Goal: Information Seeking & Learning: Compare options

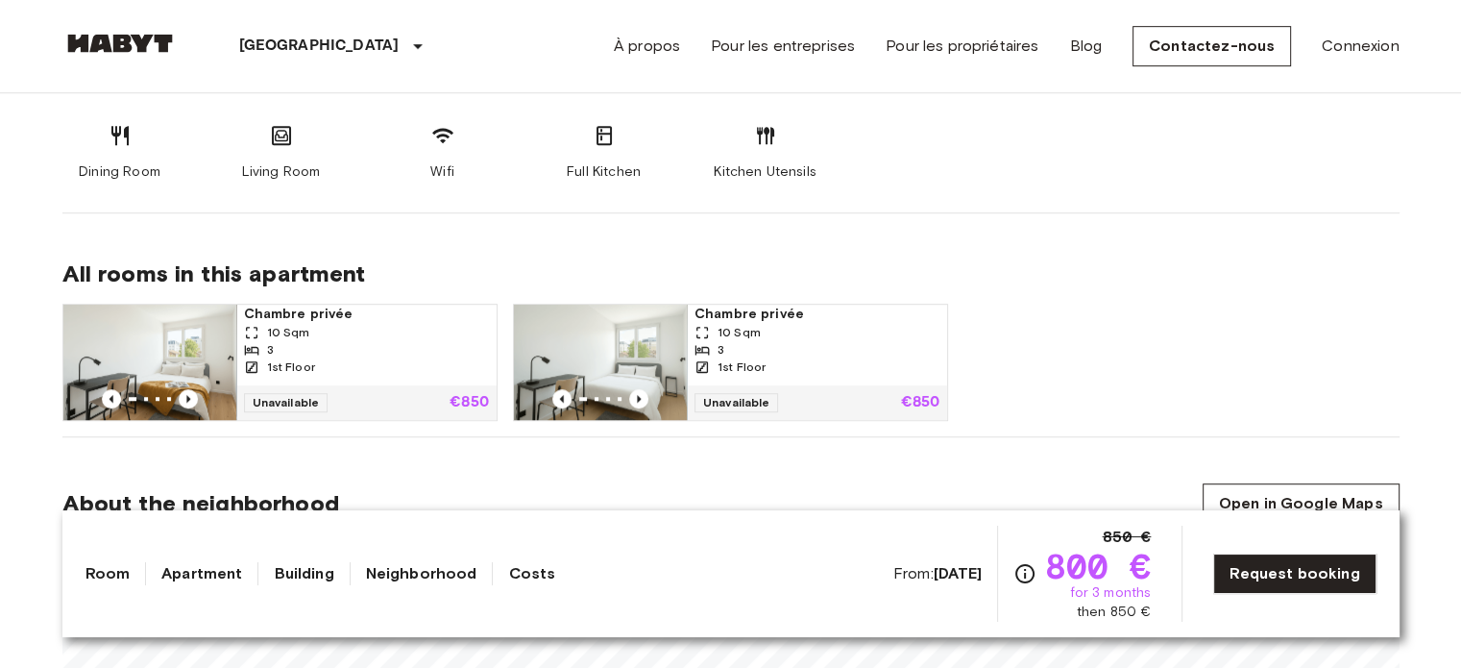
click at [1194, 207] on section "About the apartment See 3D map Our modern apartments each feature a spacious ba…" at bounding box center [730, 83] width 1337 height 259
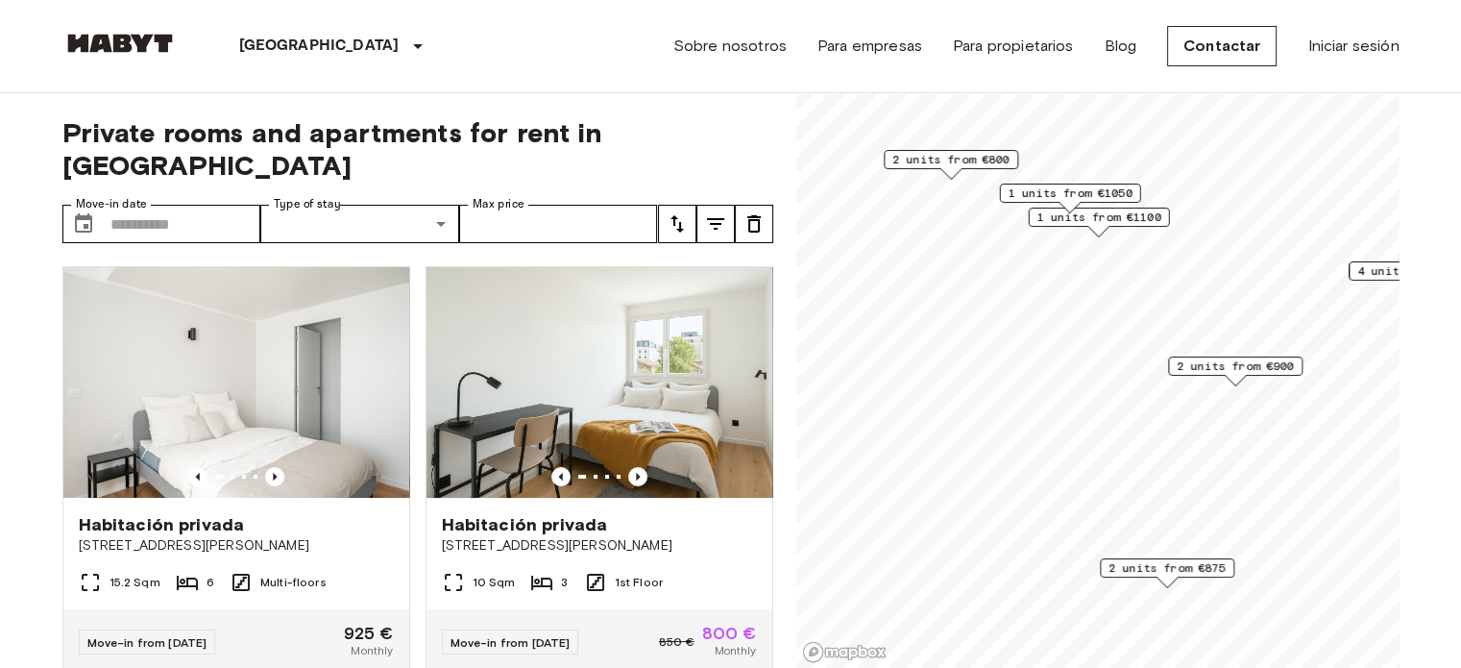
click at [1173, 570] on span "2 units from €875" at bounding box center [1166, 567] width 117 height 17
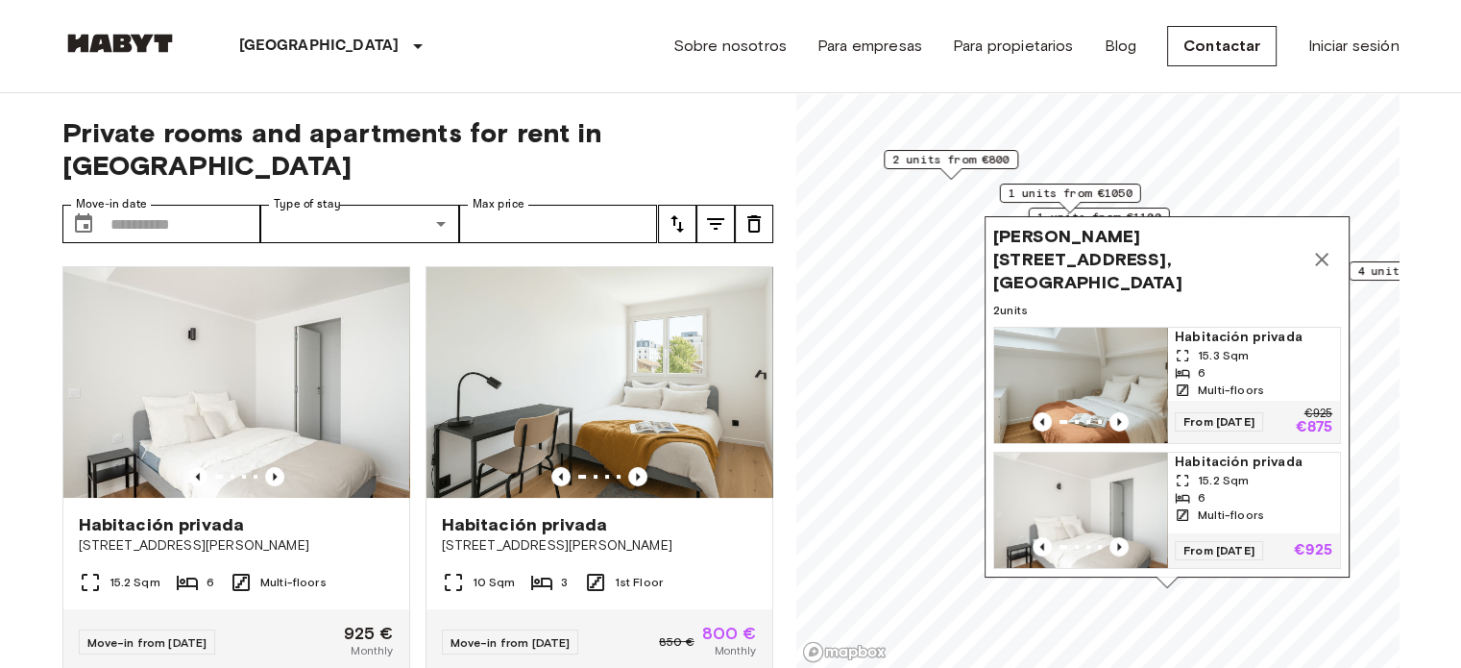
click at [1318, 263] on icon "Map marker" at bounding box center [1321, 259] width 13 height 13
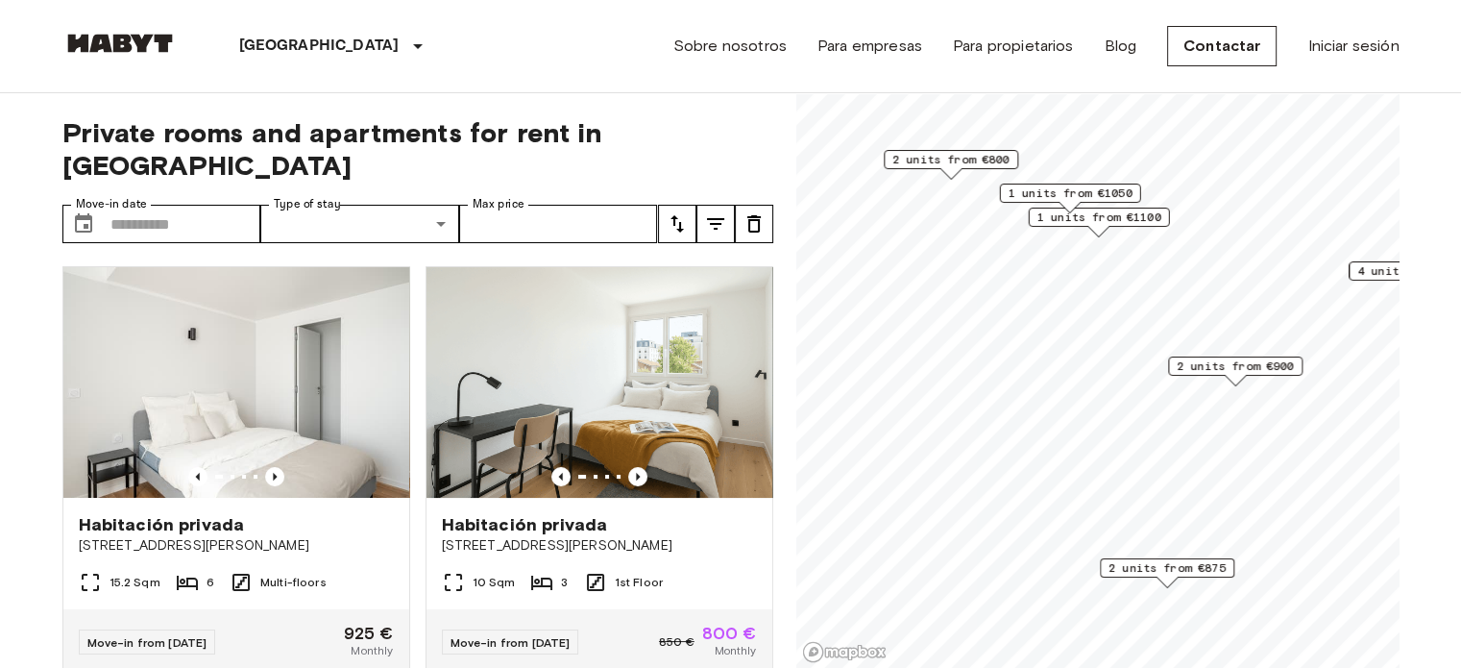
click at [998, 164] on span "2 units from €800" at bounding box center [950, 159] width 117 height 17
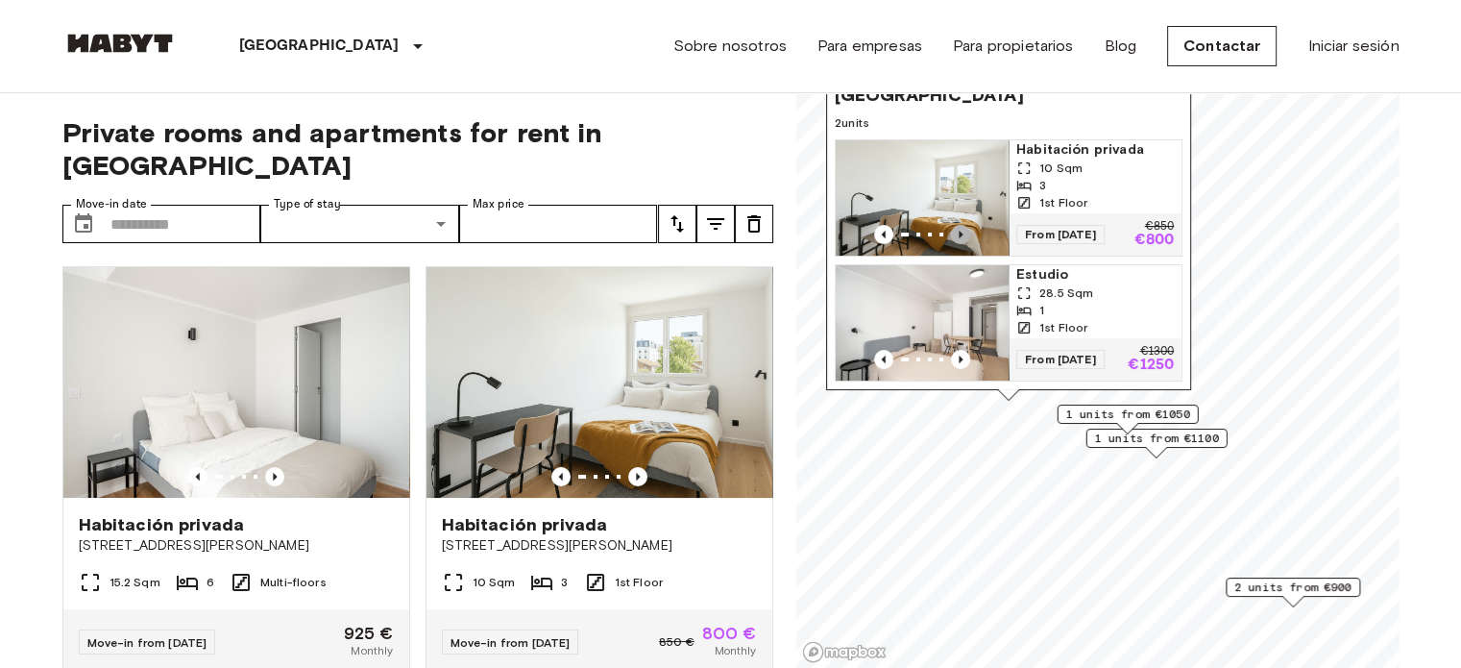
click at [958, 225] on icon "Previous image" at bounding box center [960, 234] width 19 height 19
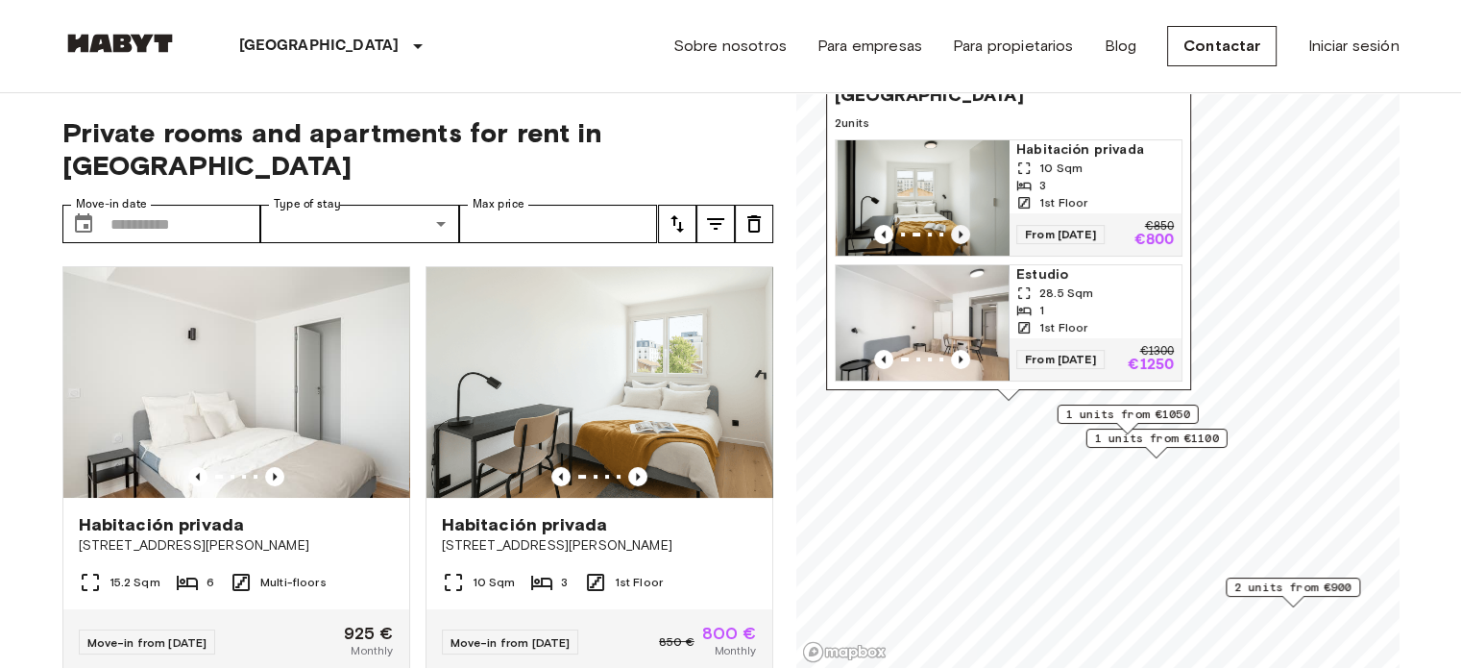
click at [958, 225] on icon "Previous image" at bounding box center [960, 234] width 19 height 19
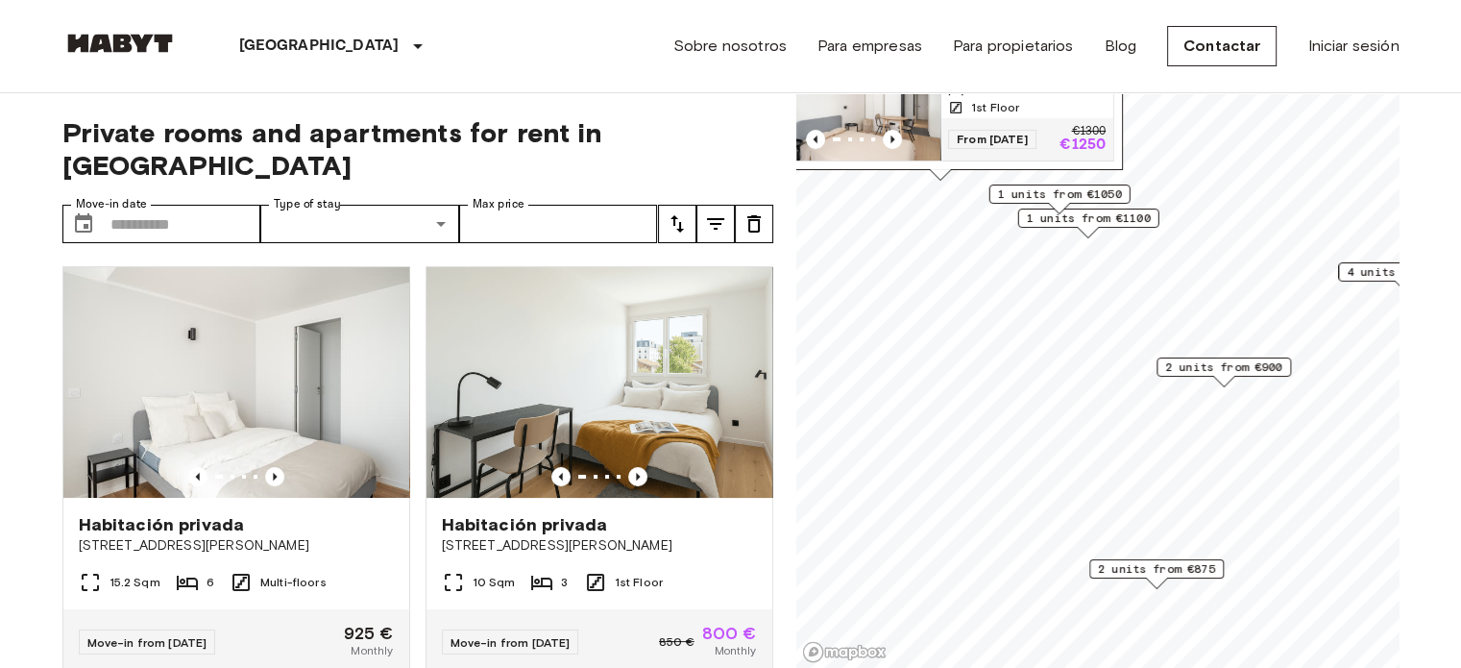
click at [1202, 362] on span "2 units from €900" at bounding box center [1223, 366] width 117 height 17
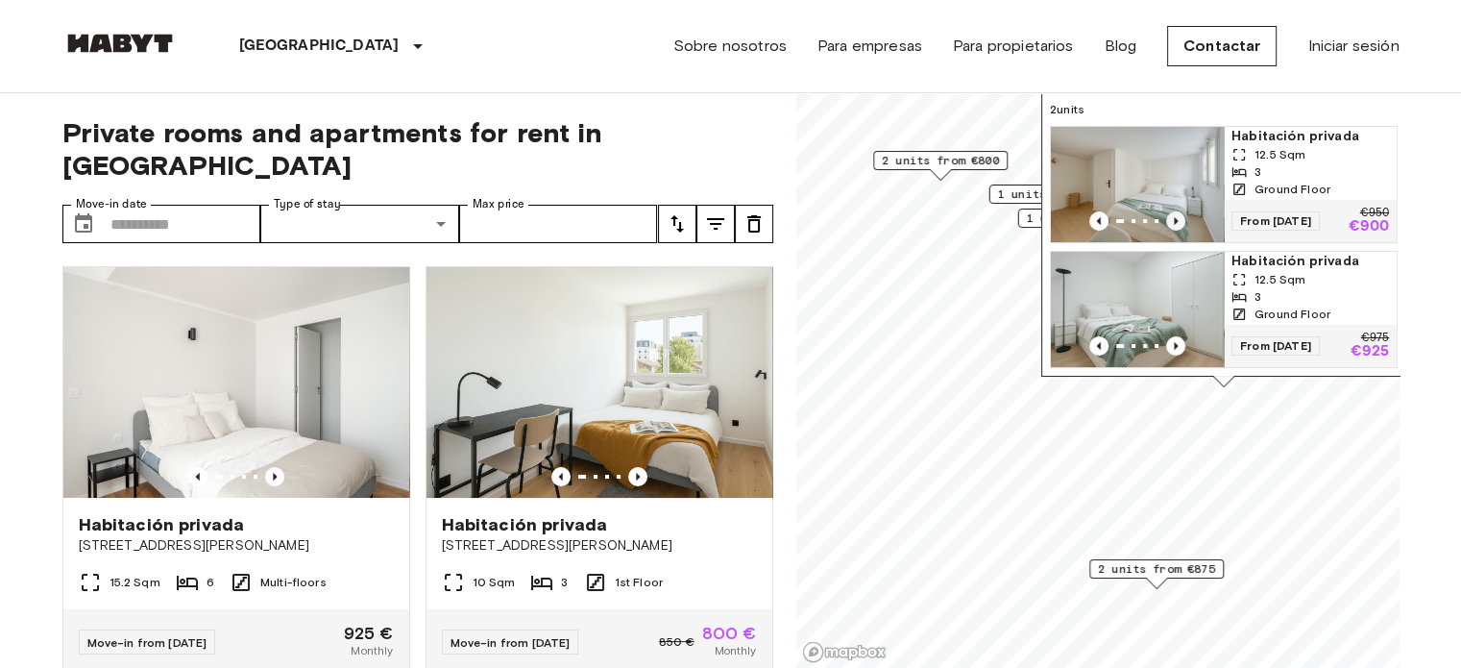
click at [1176, 211] on icon "Previous image" at bounding box center [1175, 220] width 19 height 19
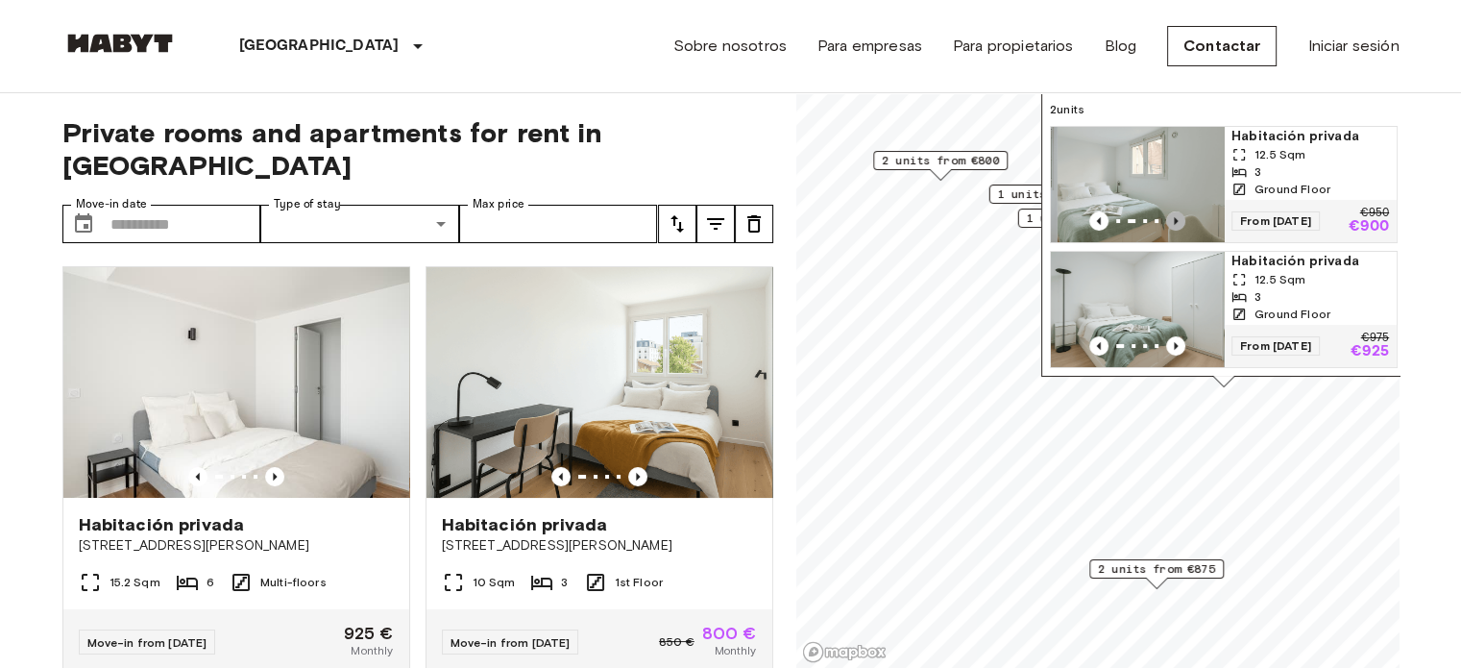
click at [1176, 211] on icon "Previous image" at bounding box center [1175, 220] width 19 height 19
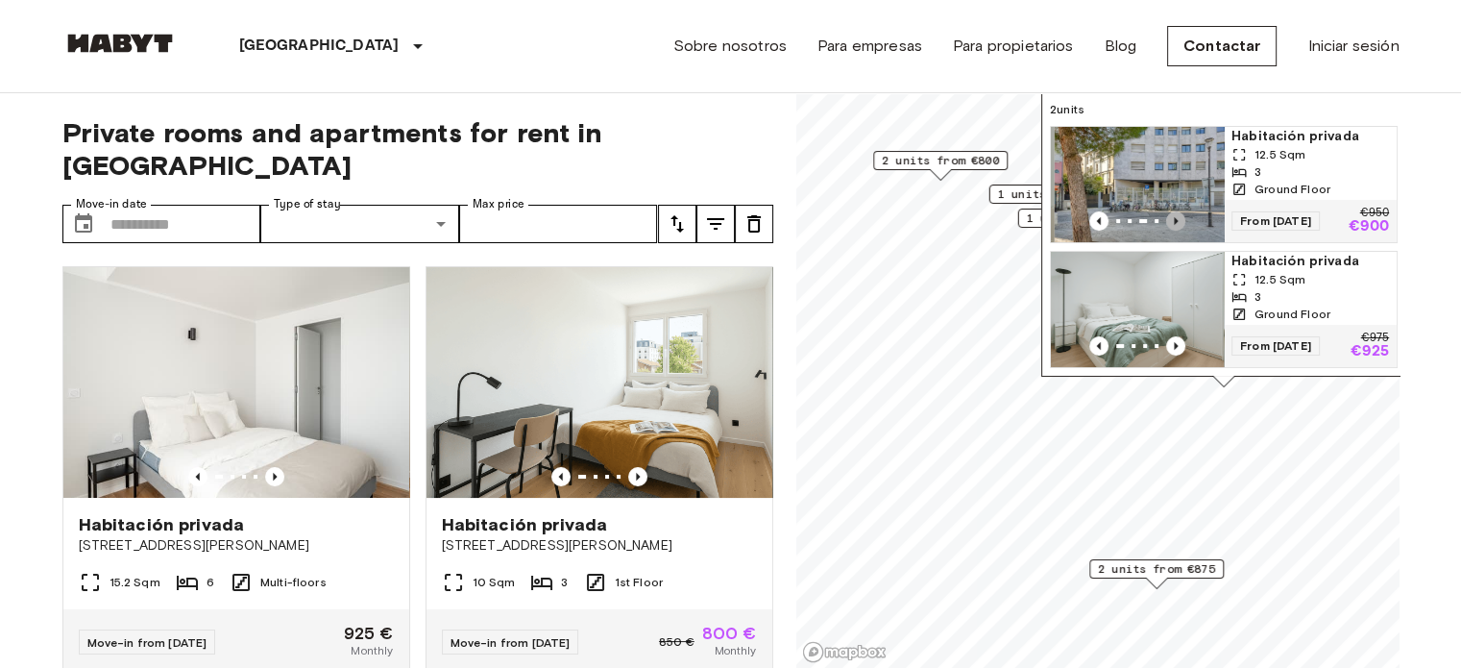
click at [1176, 211] on icon "Previous image" at bounding box center [1175, 220] width 19 height 19
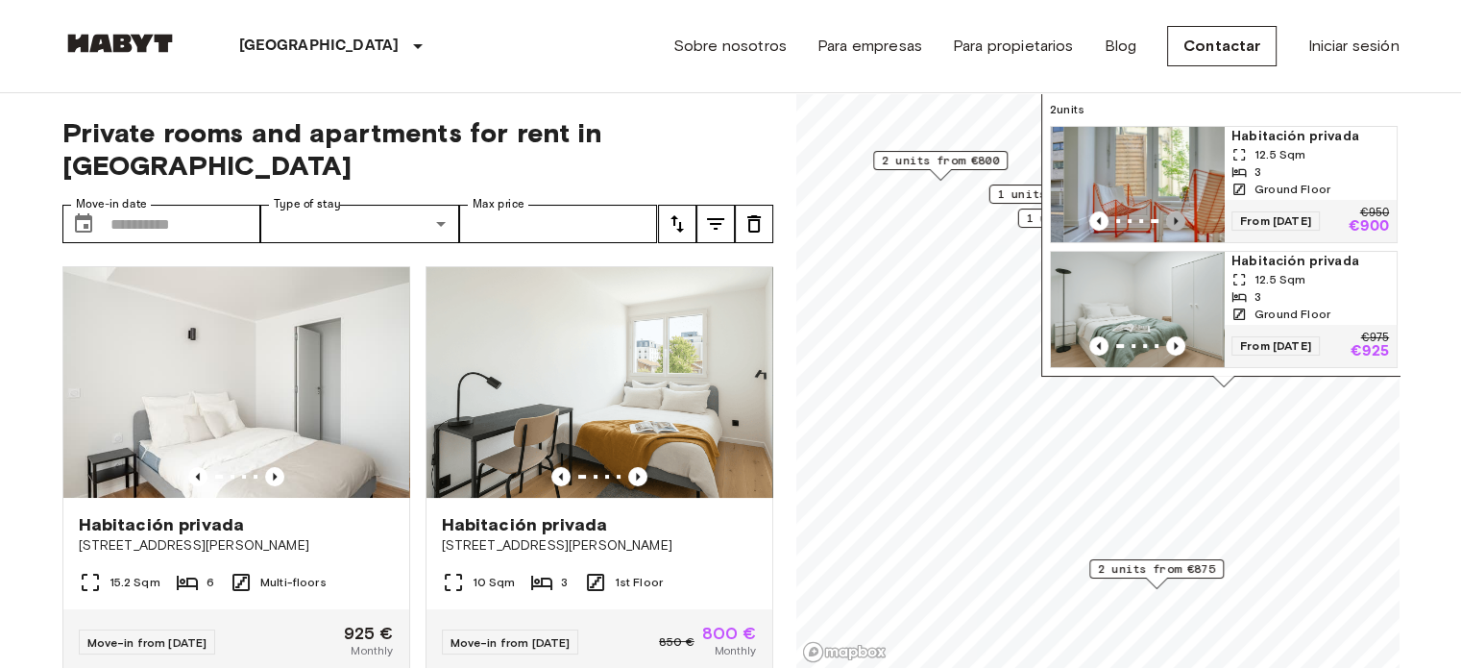
click at [1176, 211] on icon "Previous image" at bounding box center [1175, 220] width 19 height 19
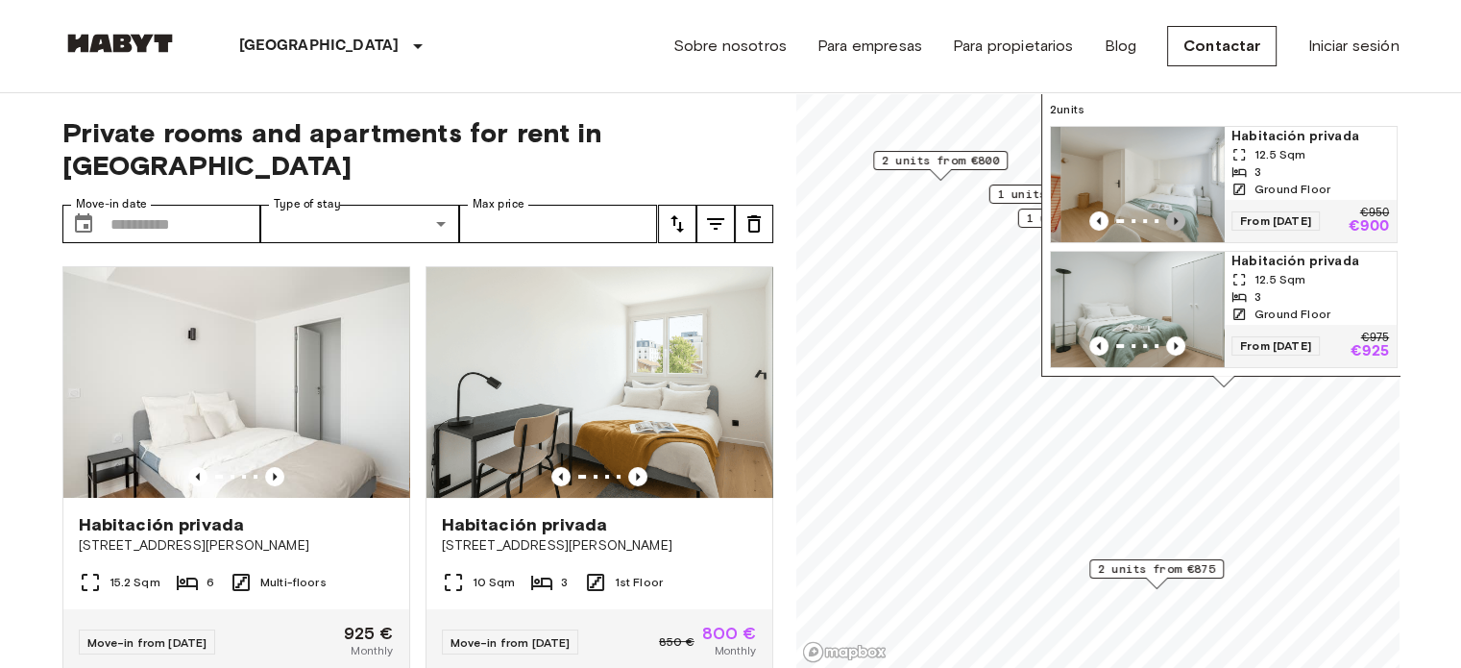
click at [1176, 211] on icon "Previous image" at bounding box center [1175, 220] width 19 height 19
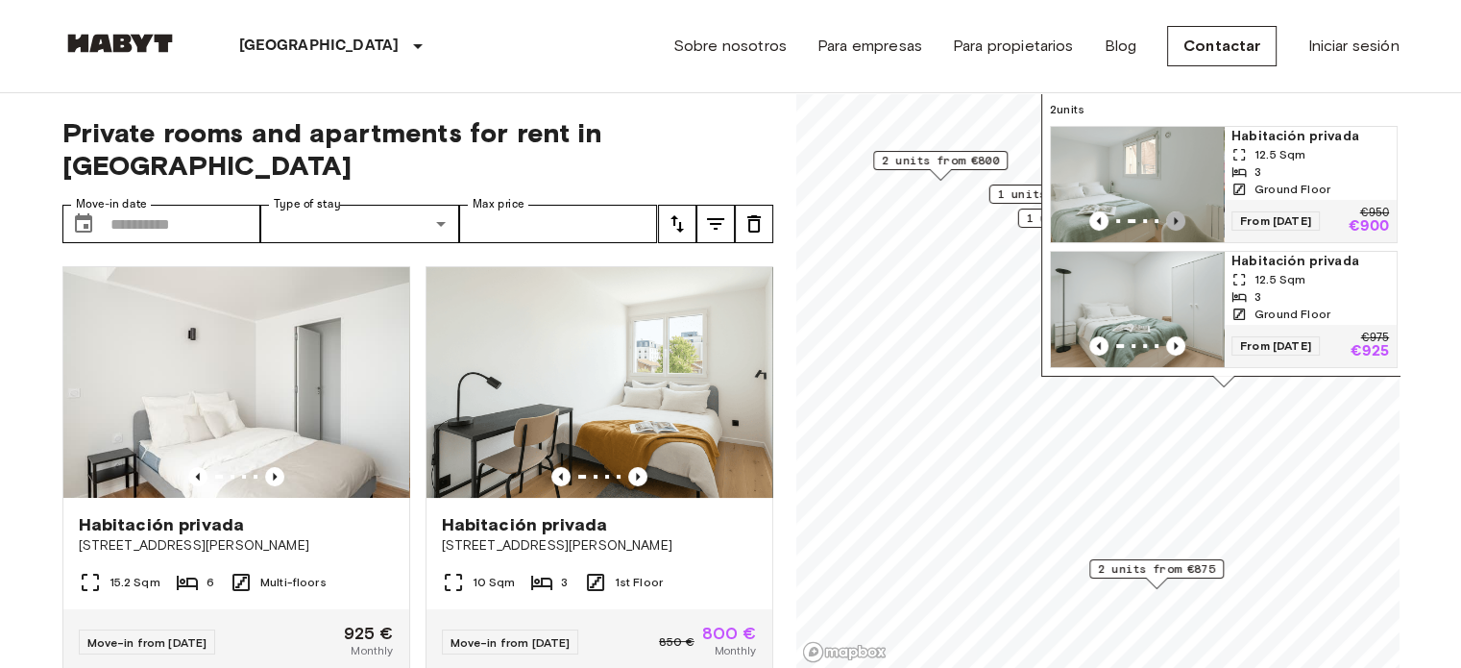
click at [1177, 211] on icon "Previous image" at bounding box center [1175, 220] width 19 height 19
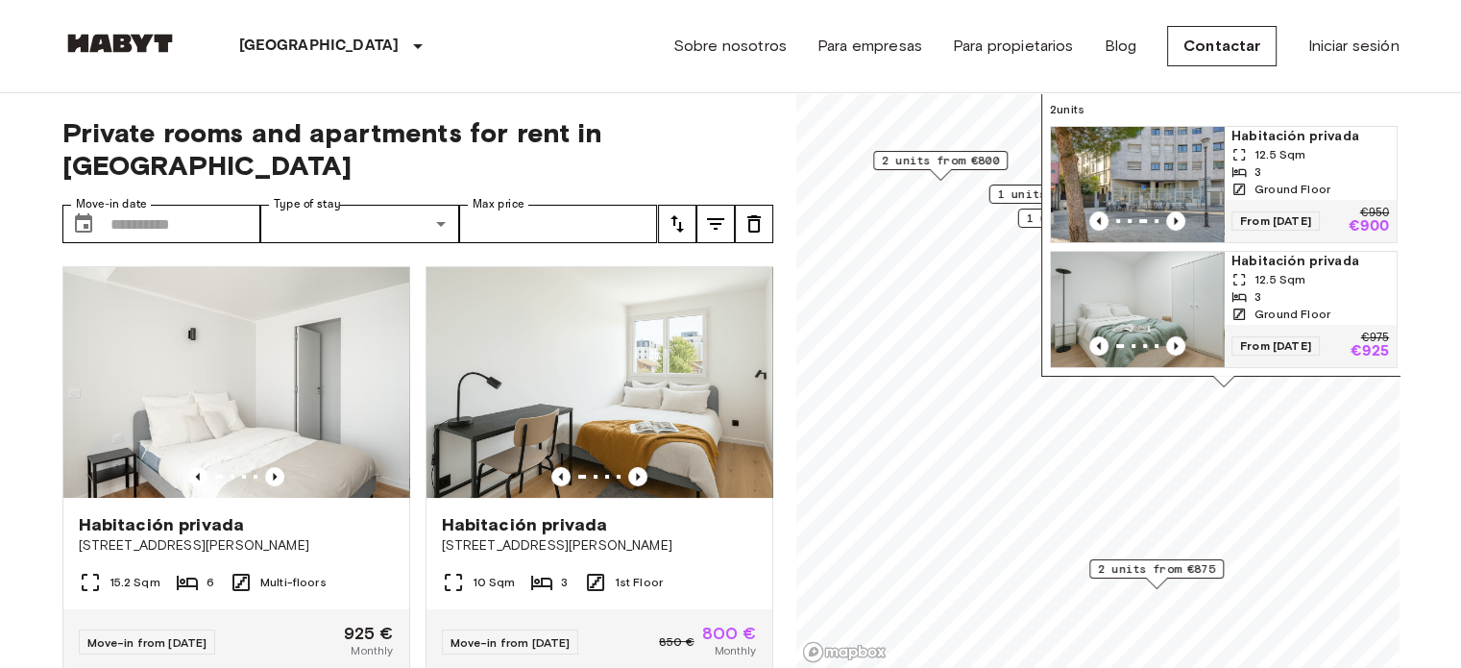
click at [1152, 566] on span "2 units from €875" at bounding box center [1156, 568] width 117 height 17
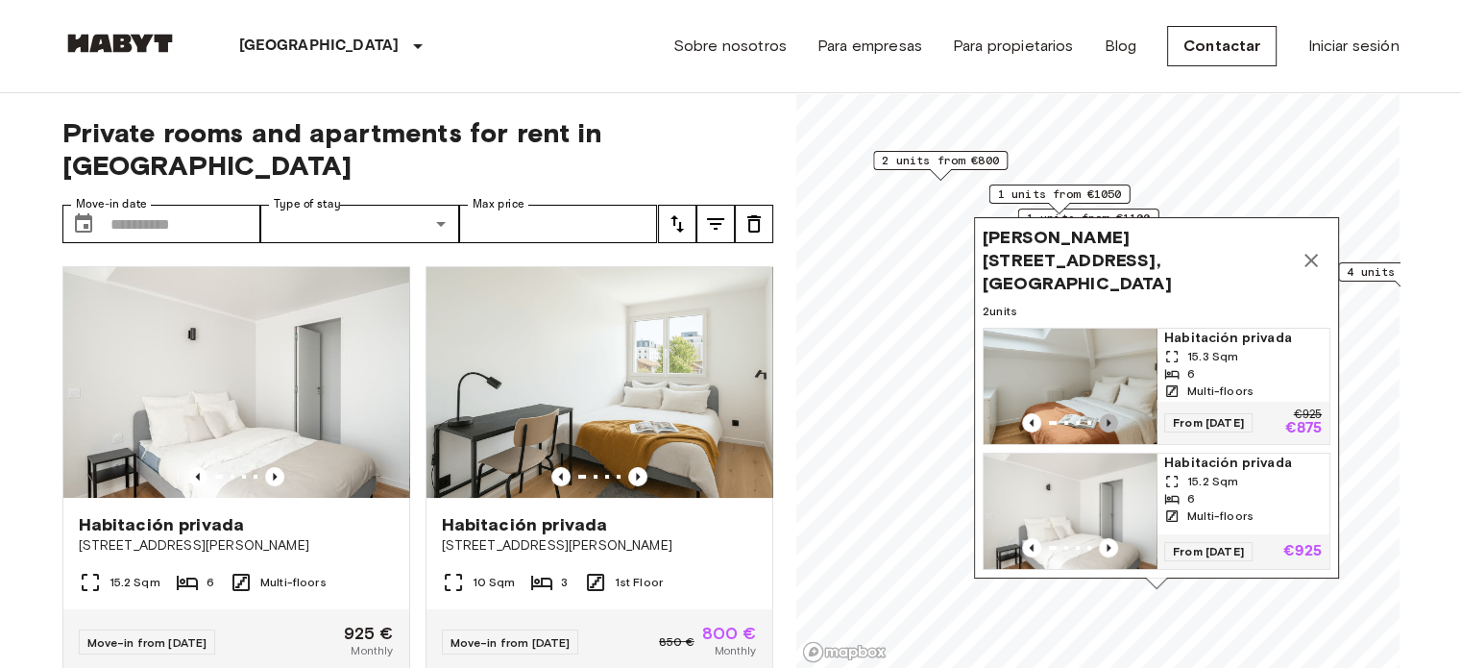
click at [1108, 413] on icon "Previous image" at bounding box center [1108, 422] width 19 height 19
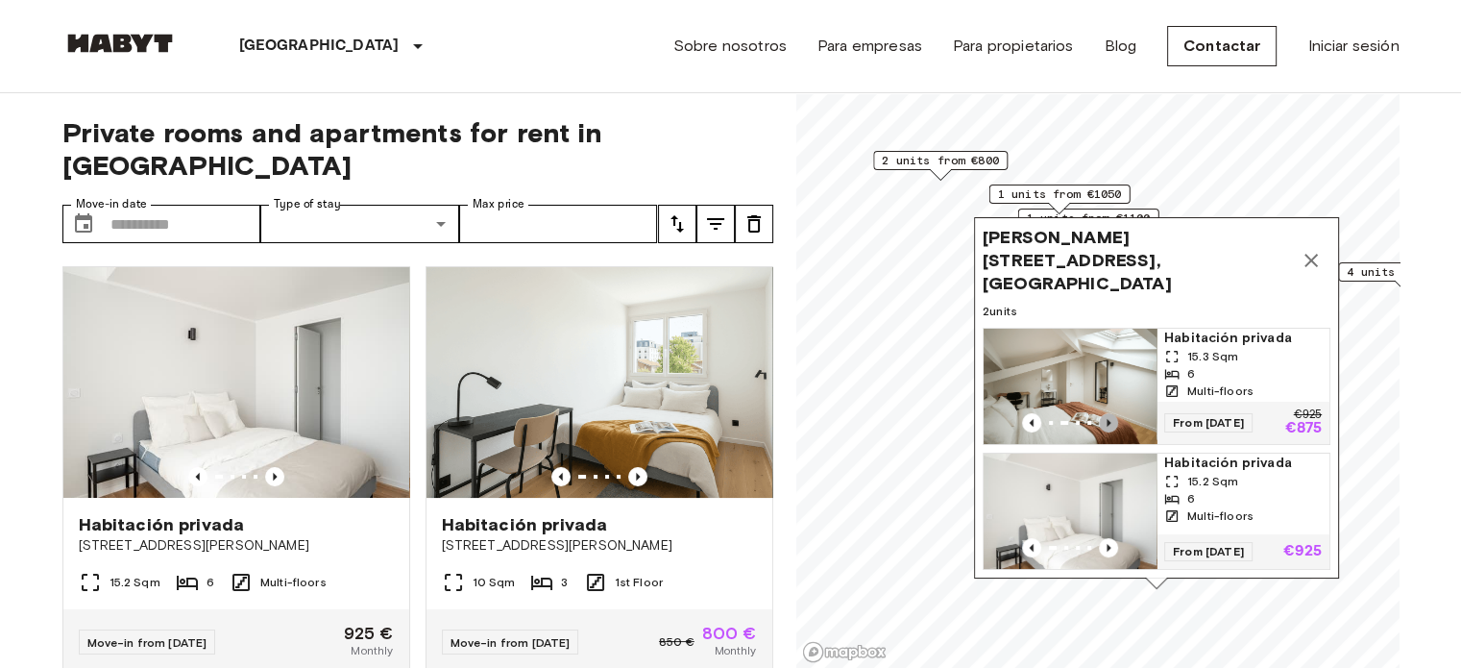
click at [1108, 413] on icon "Previous image" at bounding box center [1108, 422] width 19 height 19
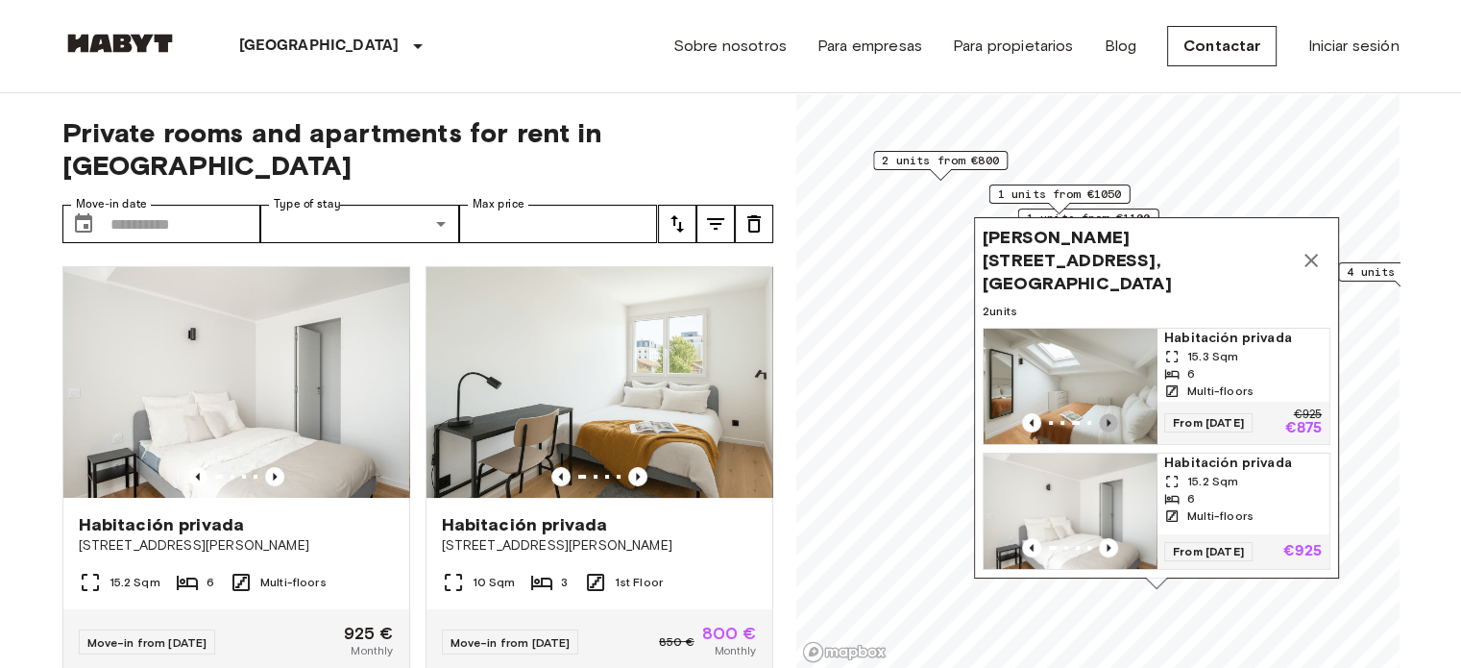
click at [1108, 413] on icon "Previous image" at bounding box center [1108, 422] width 19 height 19
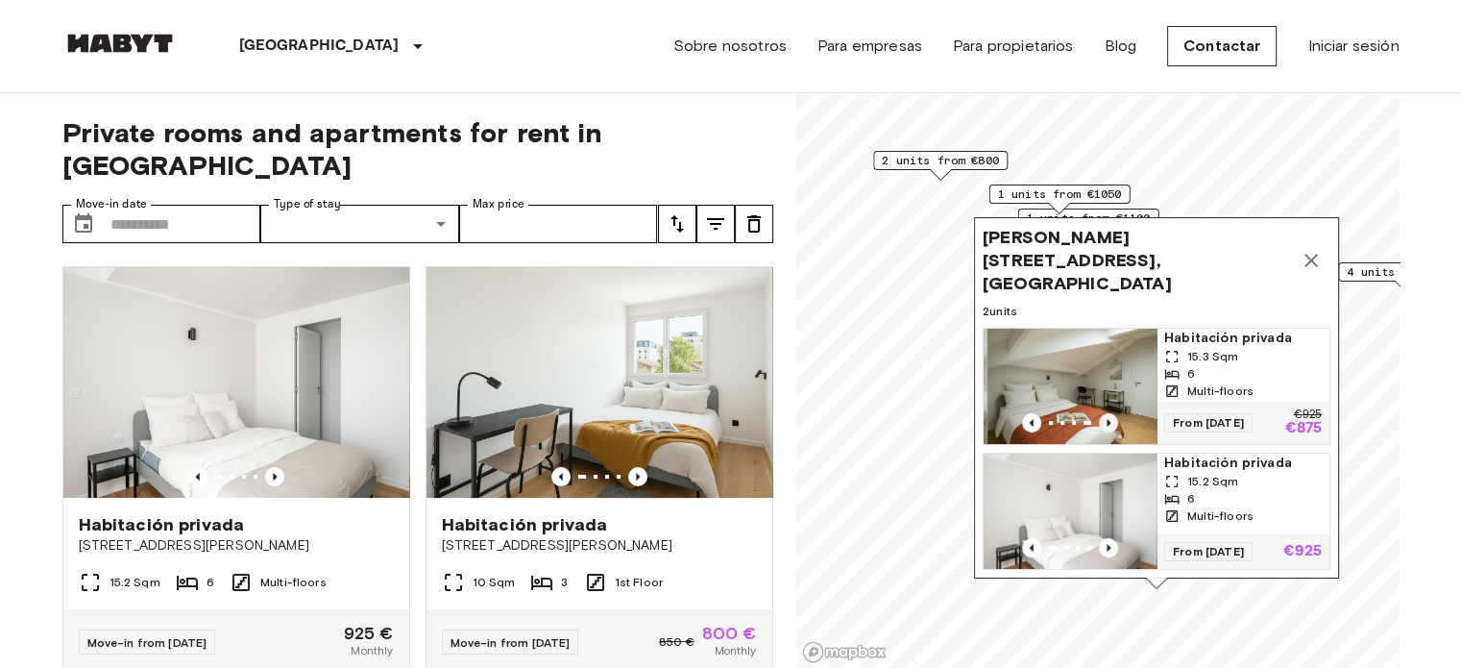
click at [1108, 413] on icon "Previous image" at bounding box center [1108, 422] width 19 height 19
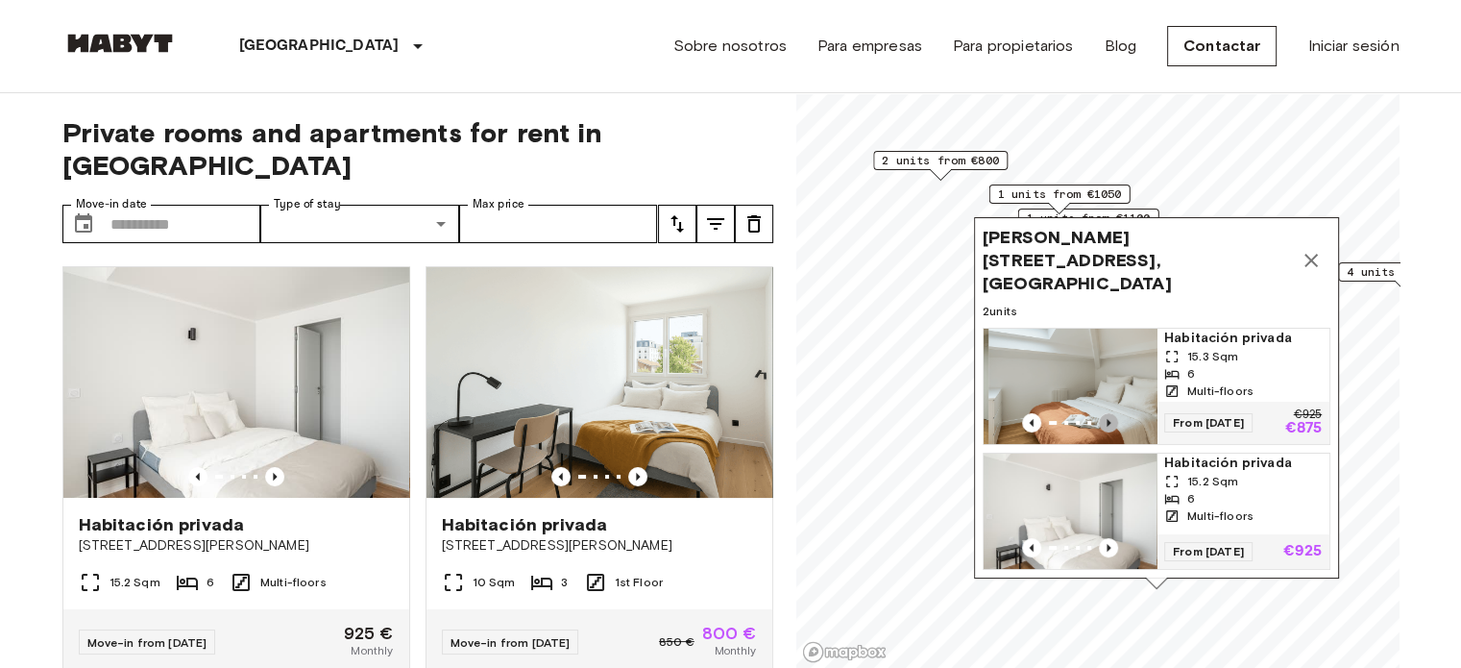
click at [1108, 413] on icon "Previous image" at bounding box center [1108, 422] width 19 height 19
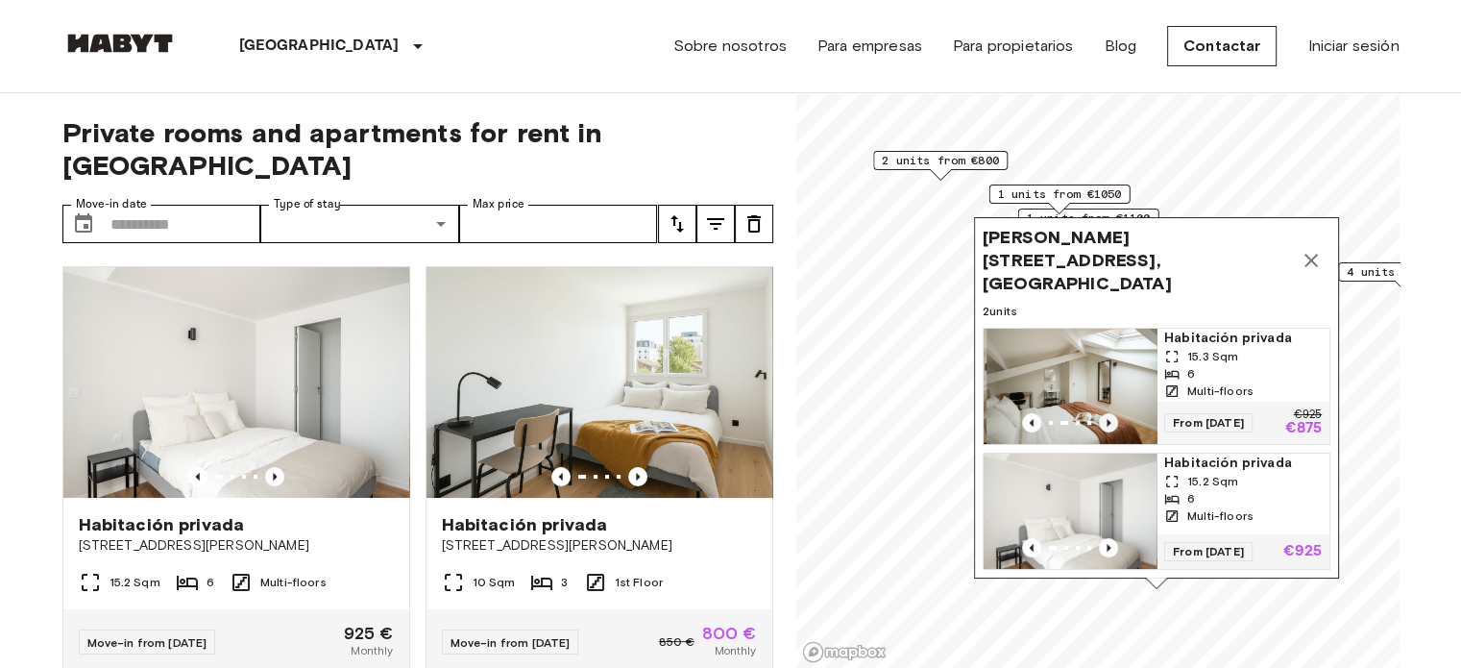
click at [1108, 413] on icon "Previous image" at bounding box center [1108, 422] width 19 height 19
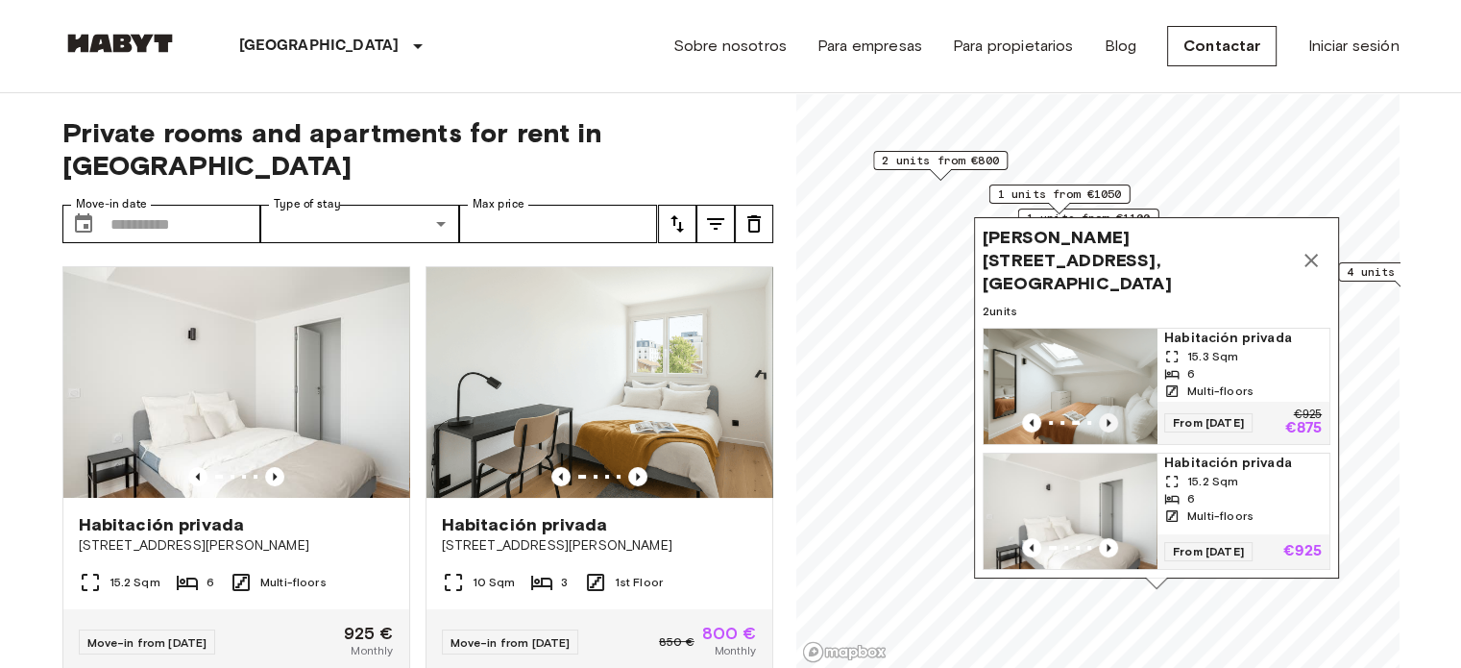
click at [1109, 413] on icon "Previous image" at bounding box center [1108, 422] width 19 height 19
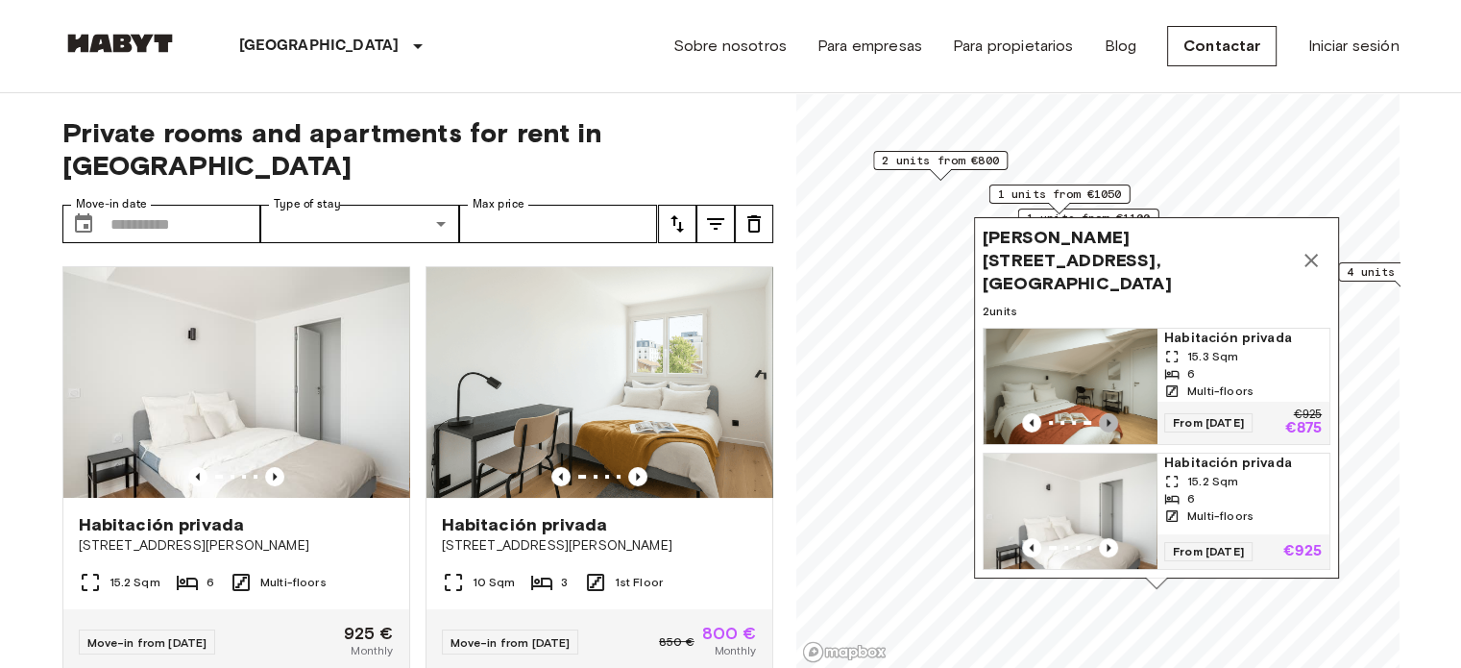
click at [1109, 413] on icon "Previous image" at bounding box center [1108, 422] width 19 height 19
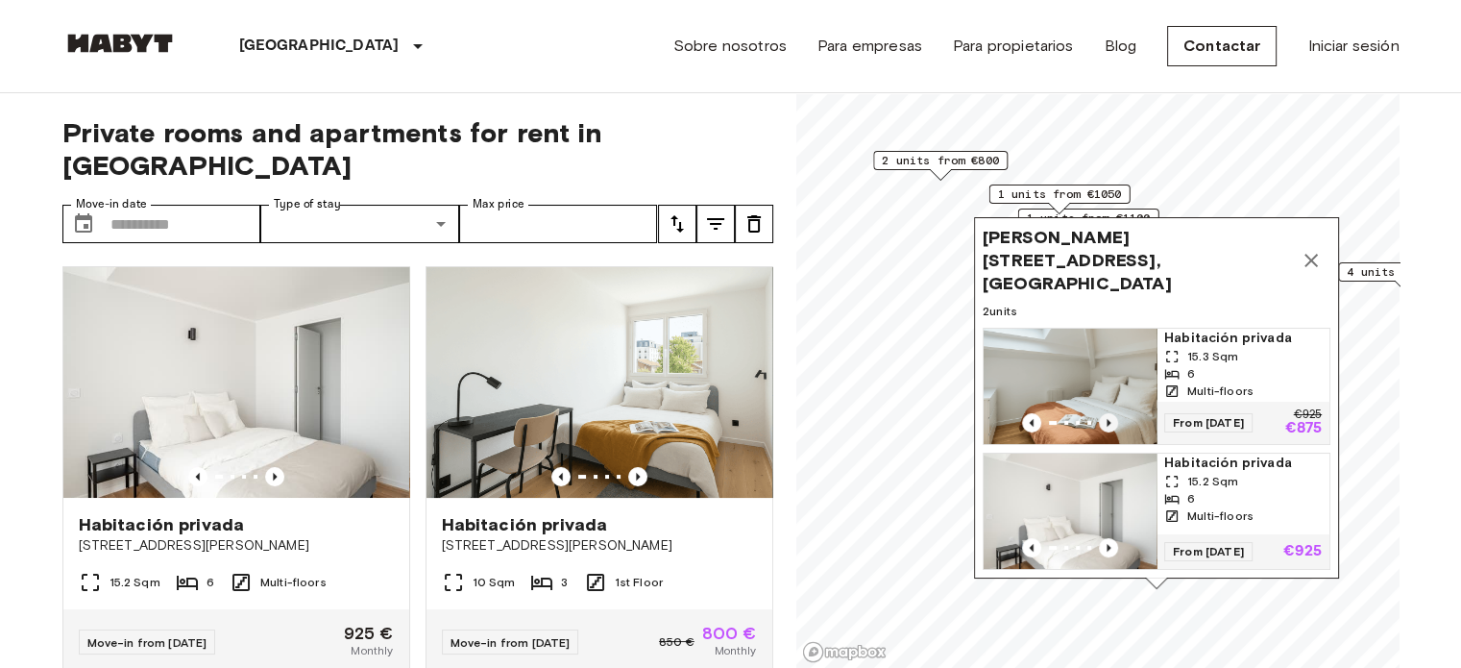
click at [1109, 413] on icon "Previous image" at bounding box center [1108, 422] width 19 height 19
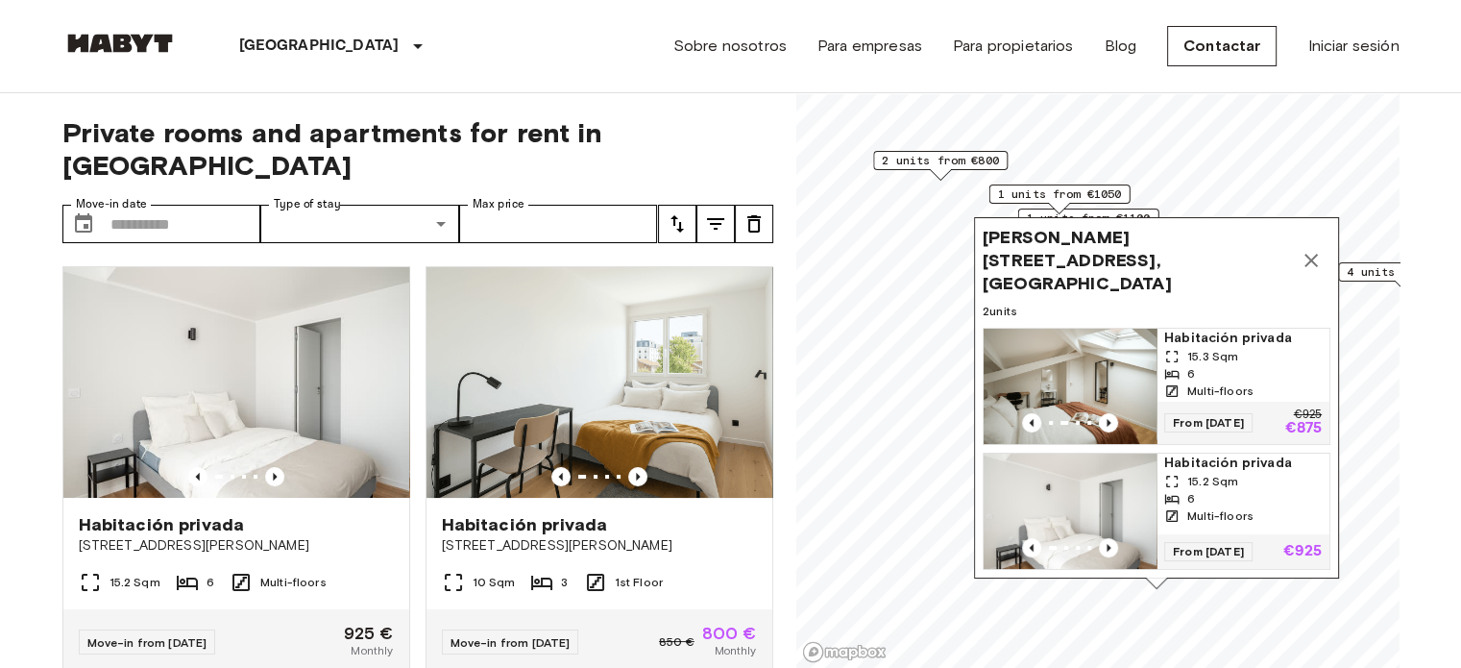
click at [1305, 258] on icon "Map marker" at bounding box center [1311, 260] width 23 height 23
